Goal: Task Accomplishment & Management: Manage account settings

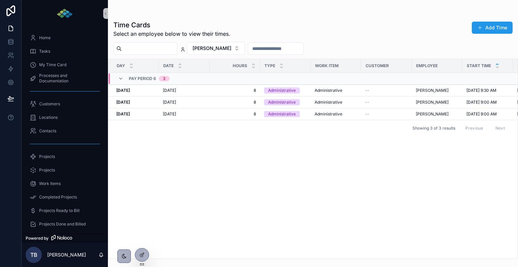
scroll to position [0, 100]
click at [12, 56] on icon at bounding box center [10, 55] width 7 height 7
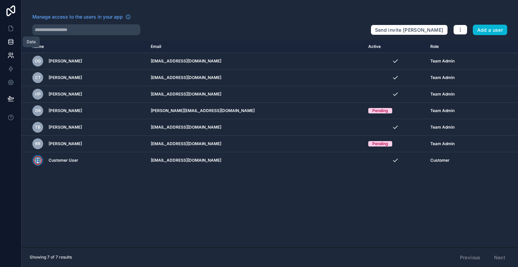
click at [14, 42] on icon at bounding box center [10, 41] width 7 height 7
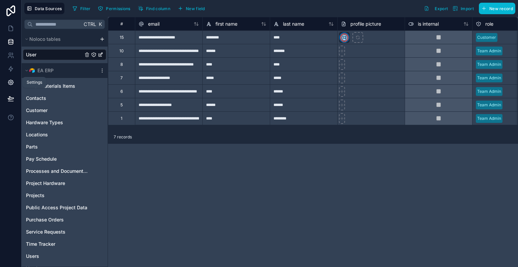
click at [11, 83] on icon at bounding box center [11, 83] width 2 height 2
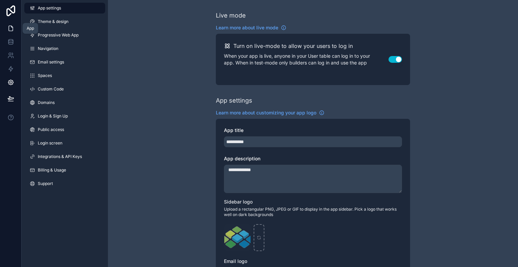
click at [13, 29] on icon at bounding box center [10, 28] width 7 height 7
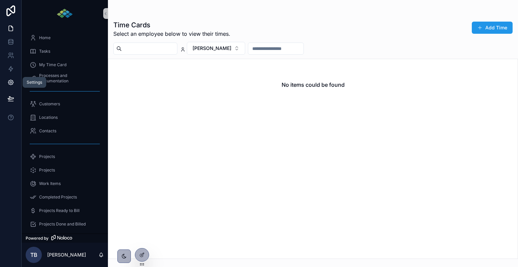
click at [11, 82] on icon at bounding box center [11, 83] width 2 height 2
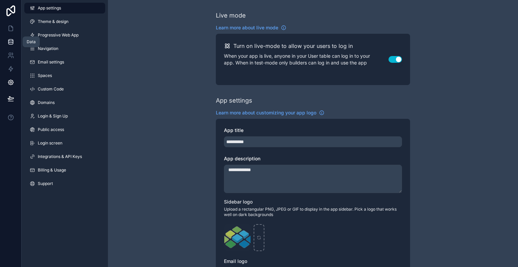
click at [10, 41] on icon at bounding box center [10, 40] width 4 height 2
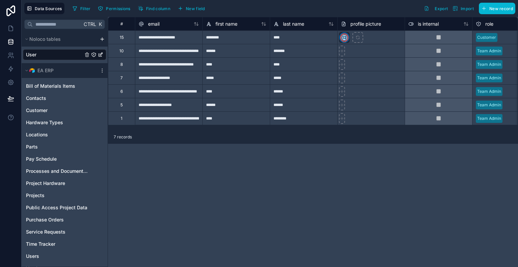
click at [93, 54] on icon "User" at bounding box center [93, 54] width 5 height 5
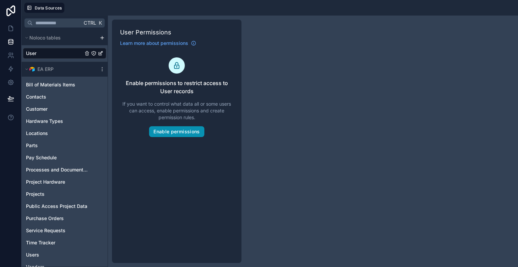
click at [197, 128] on button "Enable permissions" at bounding box center [176, 131] width 55 height 11
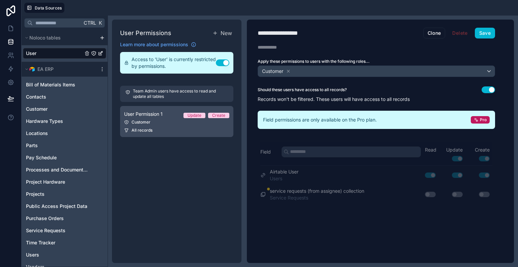
click at [169, 123] on div "Customer" at bounding box center [176, 121] width 105 height 5
click at [186, 113] on span "Update" at bounding box center [195, 115] width 22 height 5
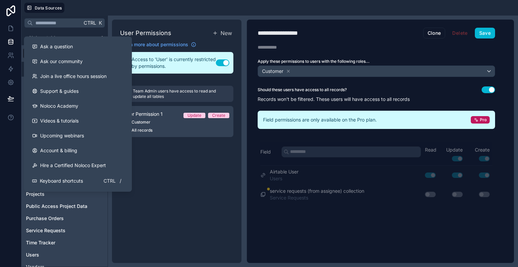
click at [171, 194] on div "User Permissions New Learn more about permissions Access to 'User' is currently…" at bounding box center [177, 141] width 130 height 243
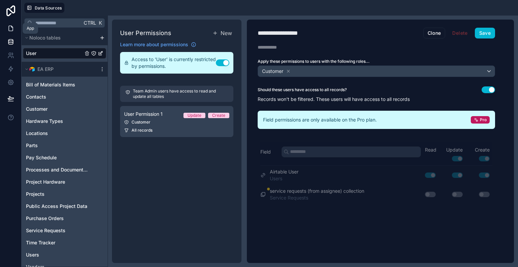
click at [15, 29] on link at bounding box center [10, 28] width 21 height 13
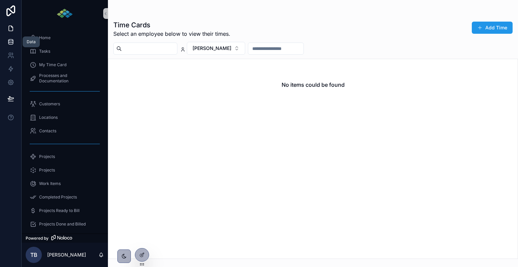
click at [11, 42] on icon at bounding box center [10, 41] width 7 height 7
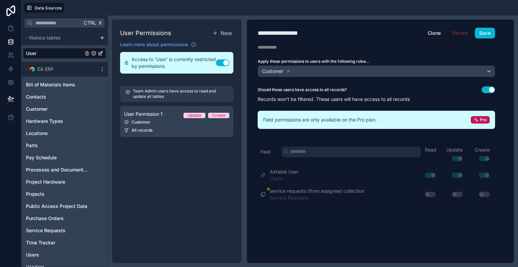
click at [93, 54] on icon "User" at bounding box center [93, 53] width 5 height 5
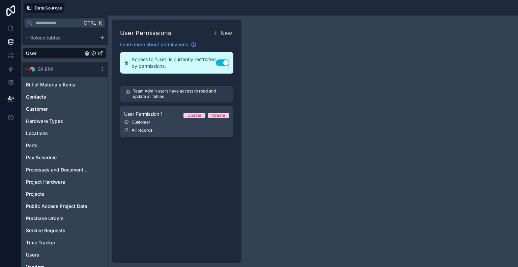
click at [157, 93] on p "Team Admin users have access to read and update all tables" at bounding box center [180, 93] width 95 height 11
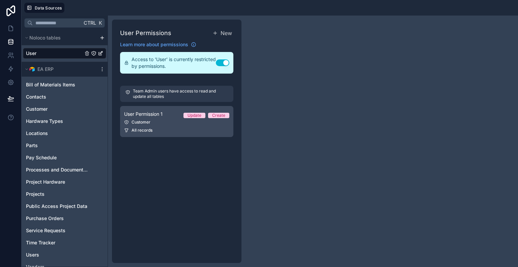
click at [155, 126] on link "User Permission 1 Update Create Customer All records" at bounding box center [176, 121] width 113 height 31
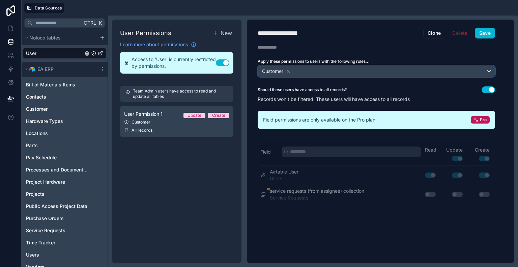
click at [489, 67] on div "Customer" at bounding box center [376, 71] width 237 height 11
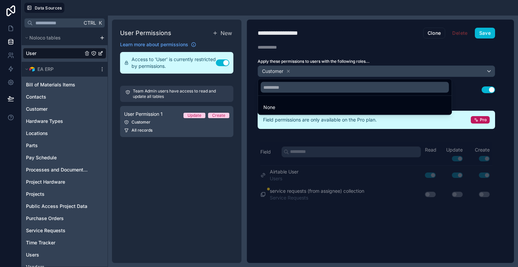
click at [433, 56] on div at bounding box center [259, 133] width 518 height 267
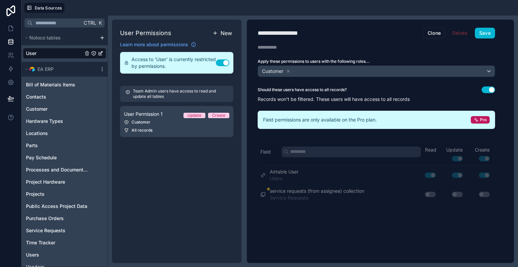
click at [221, 32] on span "New" at bounding box center [226, 33] width 11 height 8
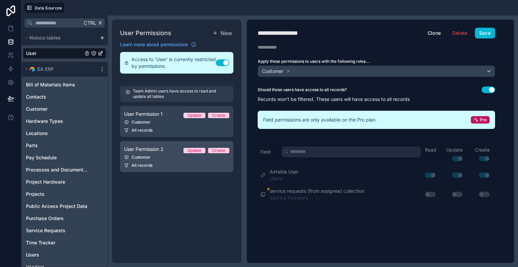
click at [170, 158] on div "Customer" at bounding box center [176, 157] width 105 height 5
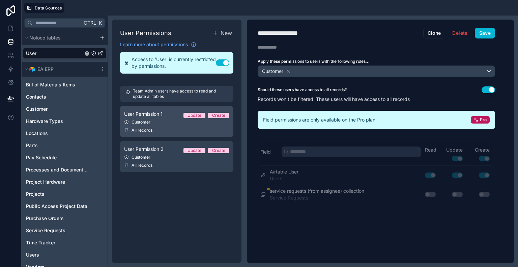
click at [168, 125] on link "User Permission 1 Update Create Customer All records" at bounding box center [176, 121] width 113 height 31
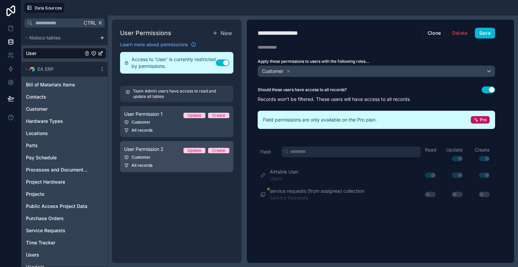
click at [169, 154] on link "User Permission 2 Update Create Customer All records" at bounding box center [176, 156] width 113 height 31
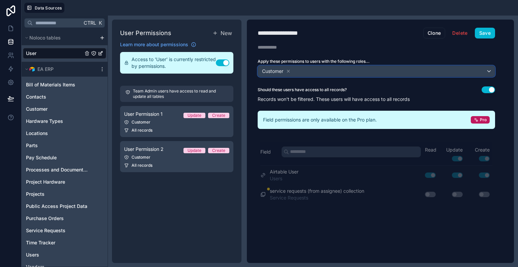
click at [488, 72] on div "Customer" at bounding box center [376, 71] width 237 height 11
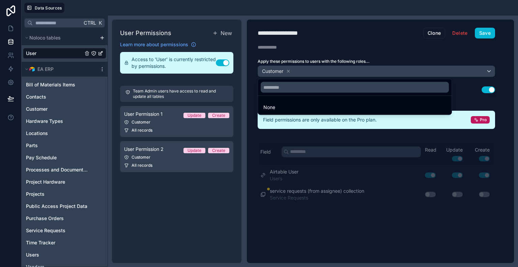
click at [351, 40] on div at bounding box center [259, 133] width 518 height 267
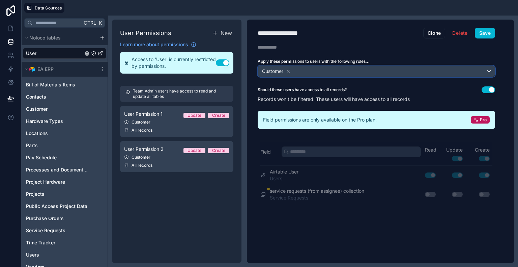
click at [490, 69] on div "Customer" at bounding box center [376, 71] width 237 height 11
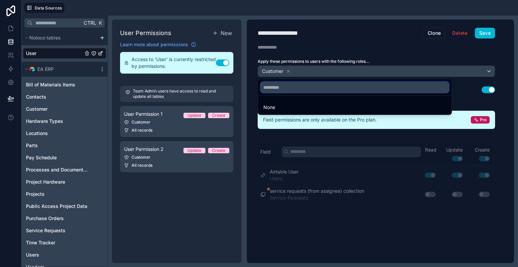
click at [304, 90] on input "text" at bounding box center [355, 87] width 188 height 11
click at [335, 33] on div at bounding box center [259, 133] width 518 height 267
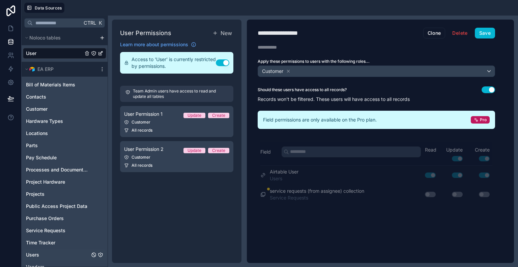
click at [51, 254] on div "Users" at bounding box center [64, 254] width 83 height 11
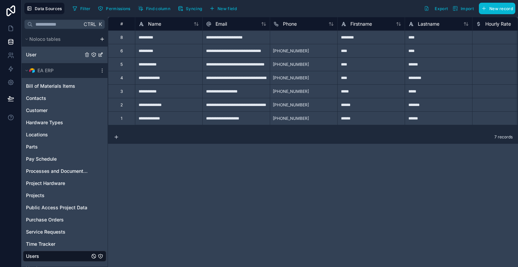
click at [50, 52] on div "User" at bounding box center [64, 54] width 83 height 11
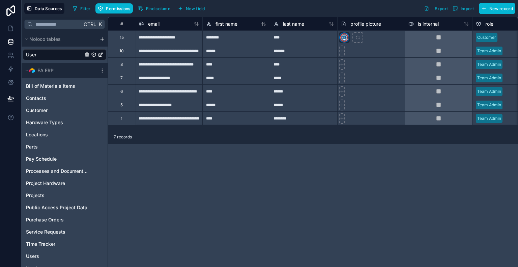
click at [60, 55] on div "User" at bounding box center [64, 54] width 83 height 11
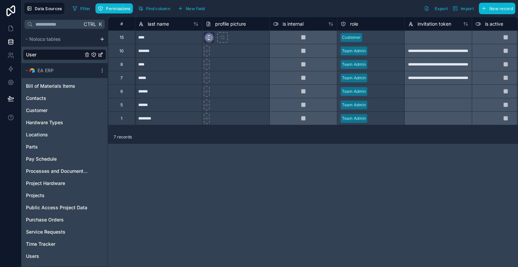
scroll to position [0, 190]
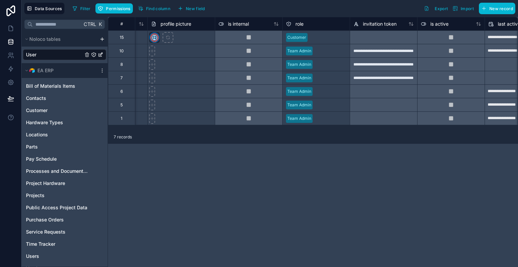
click at [316, 49] on div "Team Admin" at bounding box center [316, 51] width 67 height 10
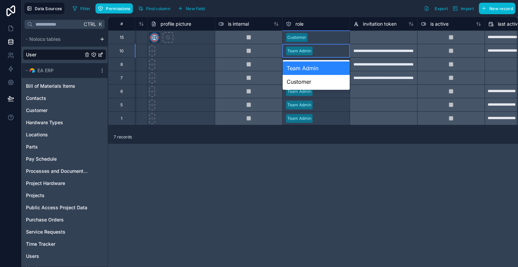
click at [303, 49] on div "Team Admin" at bounding box center [299, 51] width 24 height 6
click at [351, 182] on div "**********" at bounding box center [313, 142] width 410 height 250
click at [310, 69] on div "Team Admin" at bounding box center [316, 67] width 67 height 13
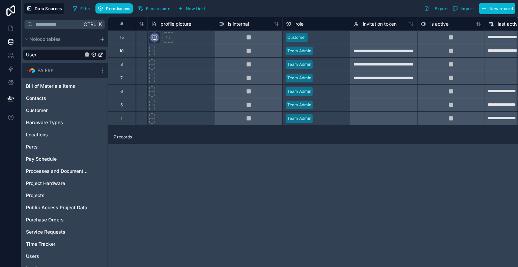
click at [346, 192] on div "**********" at bounding box center [313, 142] width 410 height 250
